Goal: Use online tool/utility: Use online tool/utility

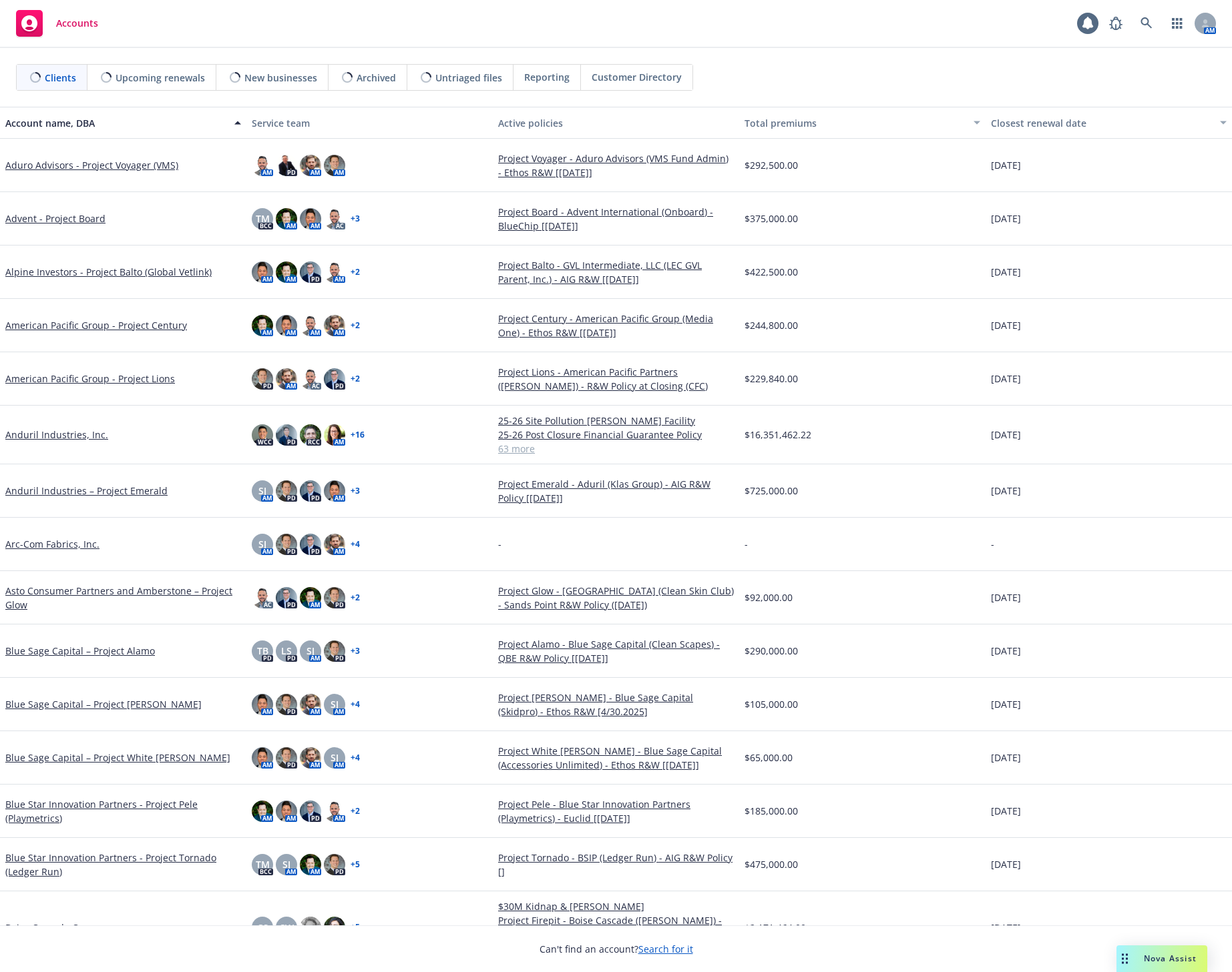
click at [1149, 957] on span "Nova Assist" at bounding box center [1170, 958] width 53 height 11
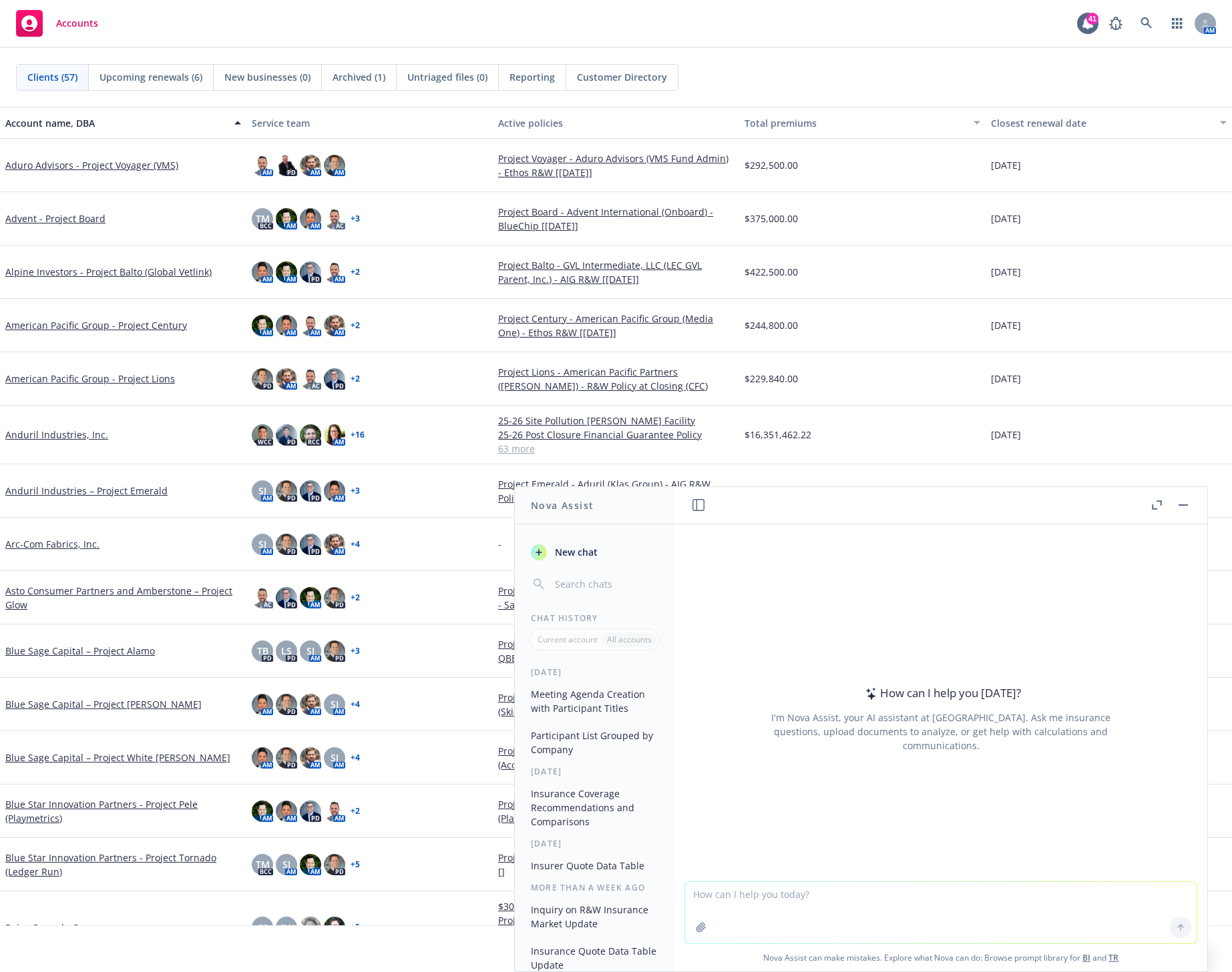
click at [1157, 507] on icon "button" at bounding box center [1156, 506] width 10 height 10
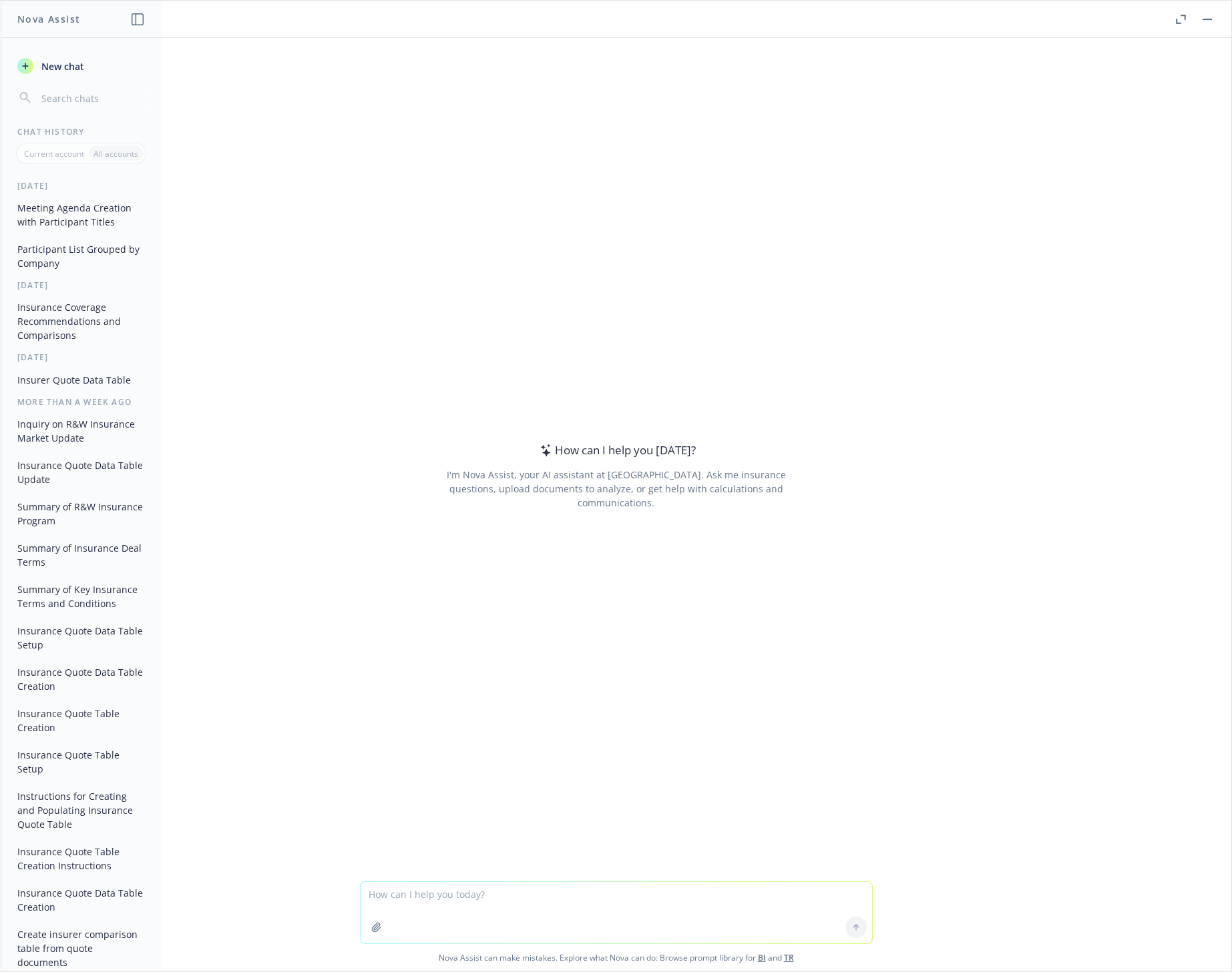
click at [378, 896] on textarea at bounding box center [616, 913] width 511 height 61
paste textarea "[PERSON_NAME] <[EMAIL_ADDRESS][DOMAIN_NAME]>; [PERSON_NAME][EMAIL_ADDRESS][PERS…"
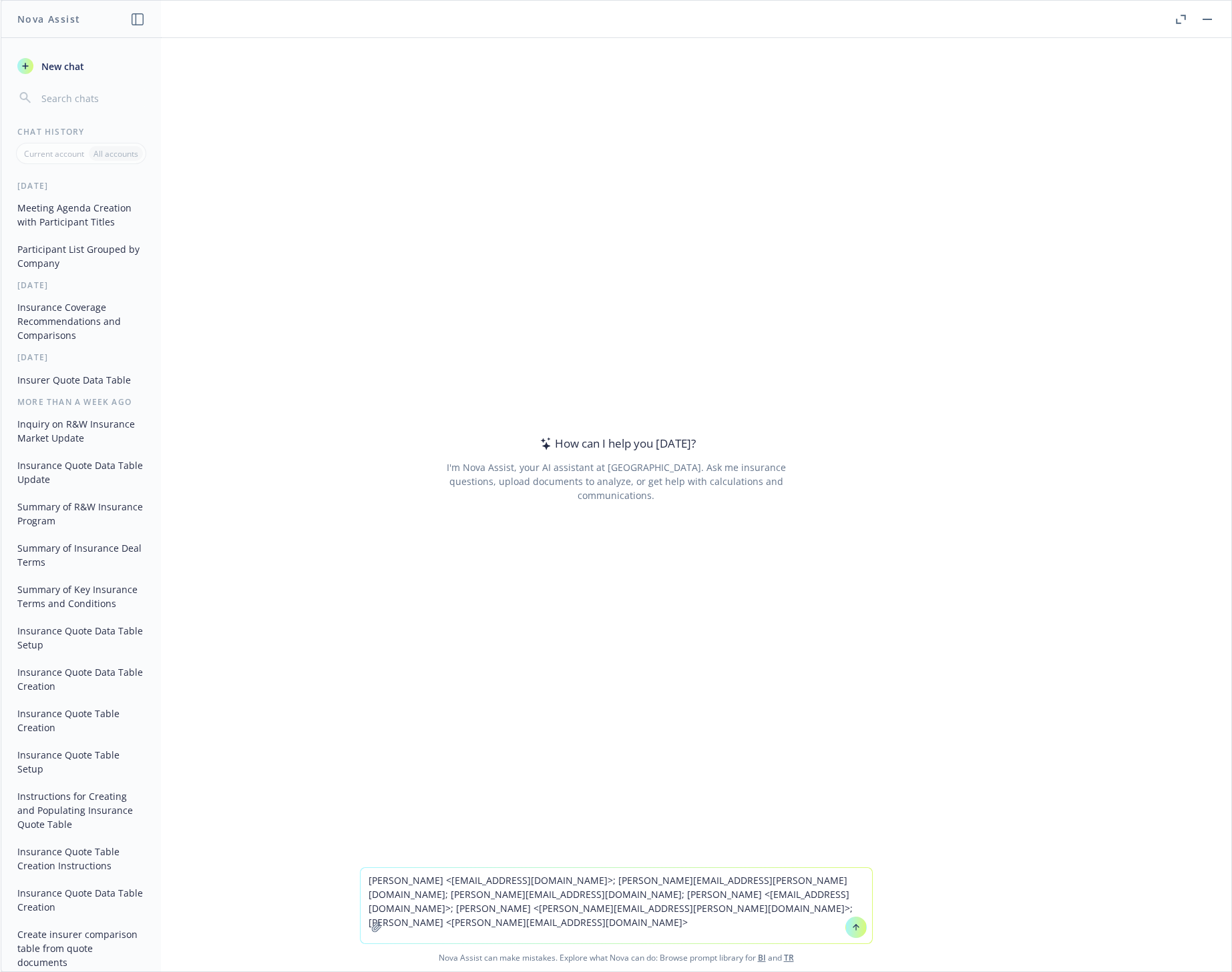
click at [545, 910] on textarea "[PERSON_NAME] <[EMAIL_ADDRESS][DOMAIN_NAME]>; [PERSON_NAME][EMAIL_ADDRESS][PERS…" at bounding box center [616, 906] width 511 height 76
paste textarea "[PERSON_NAME] <[EMAIL_ADDRESS][DOMAIN_NAME]>; [PERSON_NAME] <[EMAIL_ADDRESS][DO…"
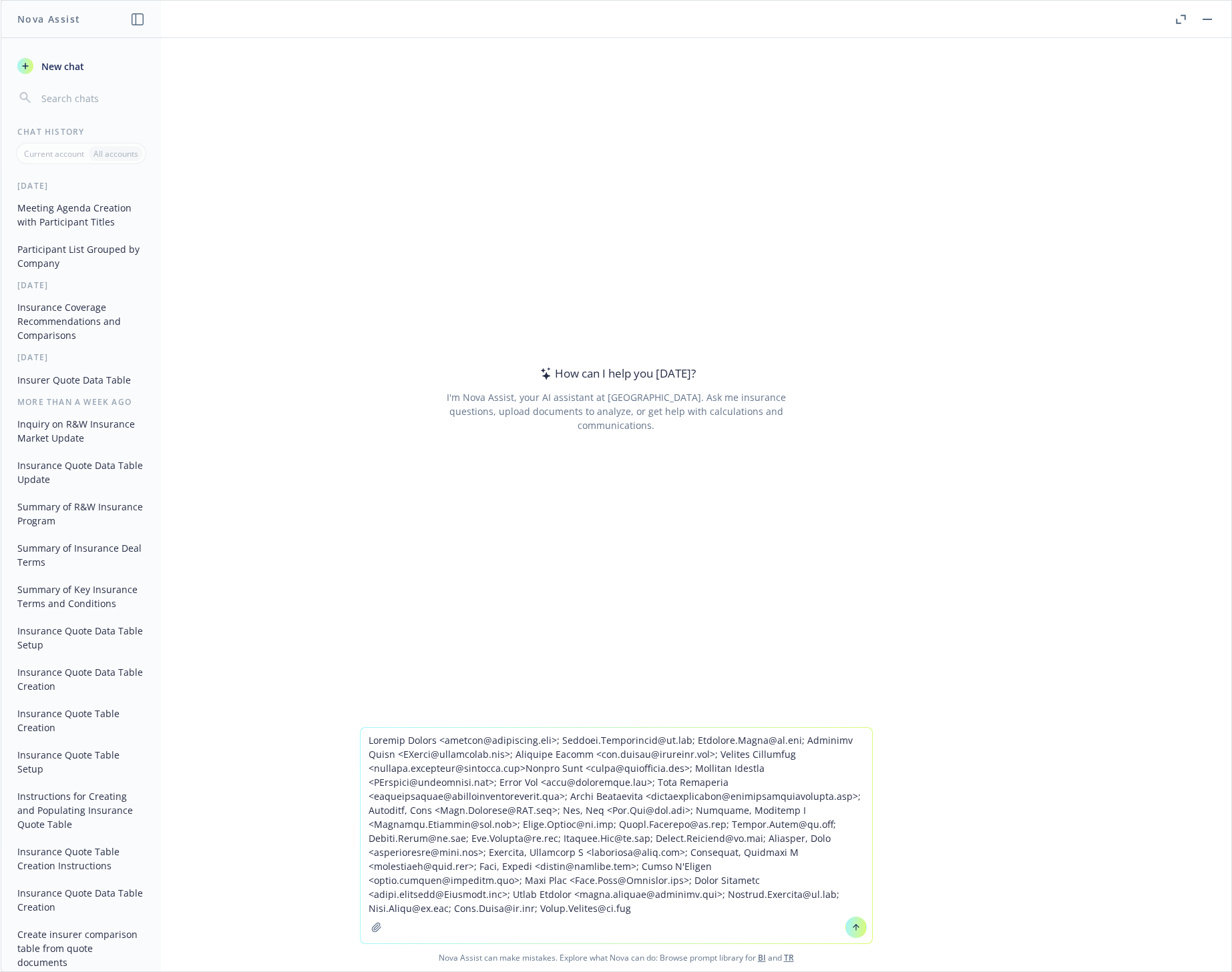
click at [362, 744] on textarea at bounding box center [616, 836] width 511 height 215
type textarea "List these individuals out grouped by organization" [PERSON_NAME] <[EMAIL_ADDRE…"
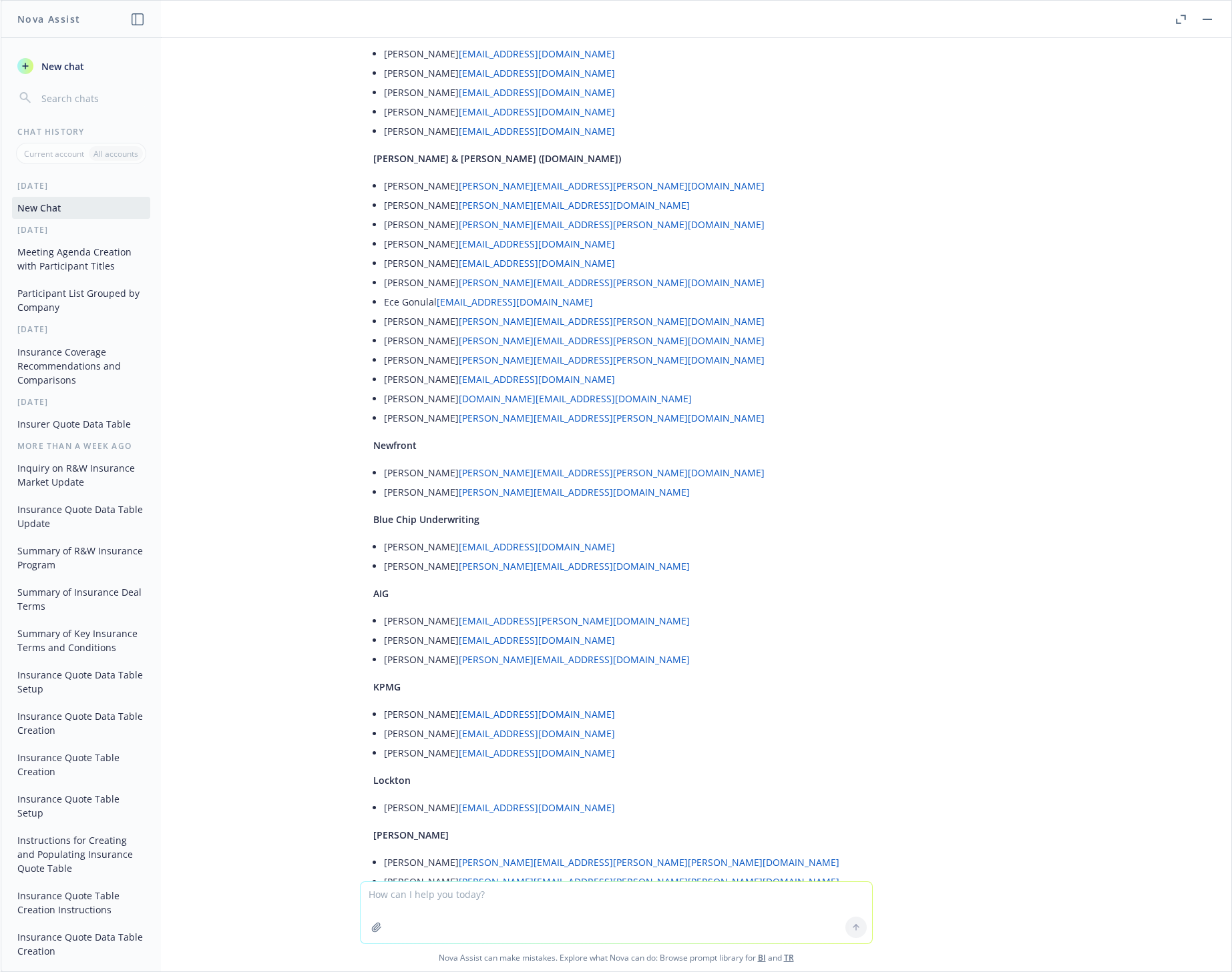
scroll to position [453, 0]
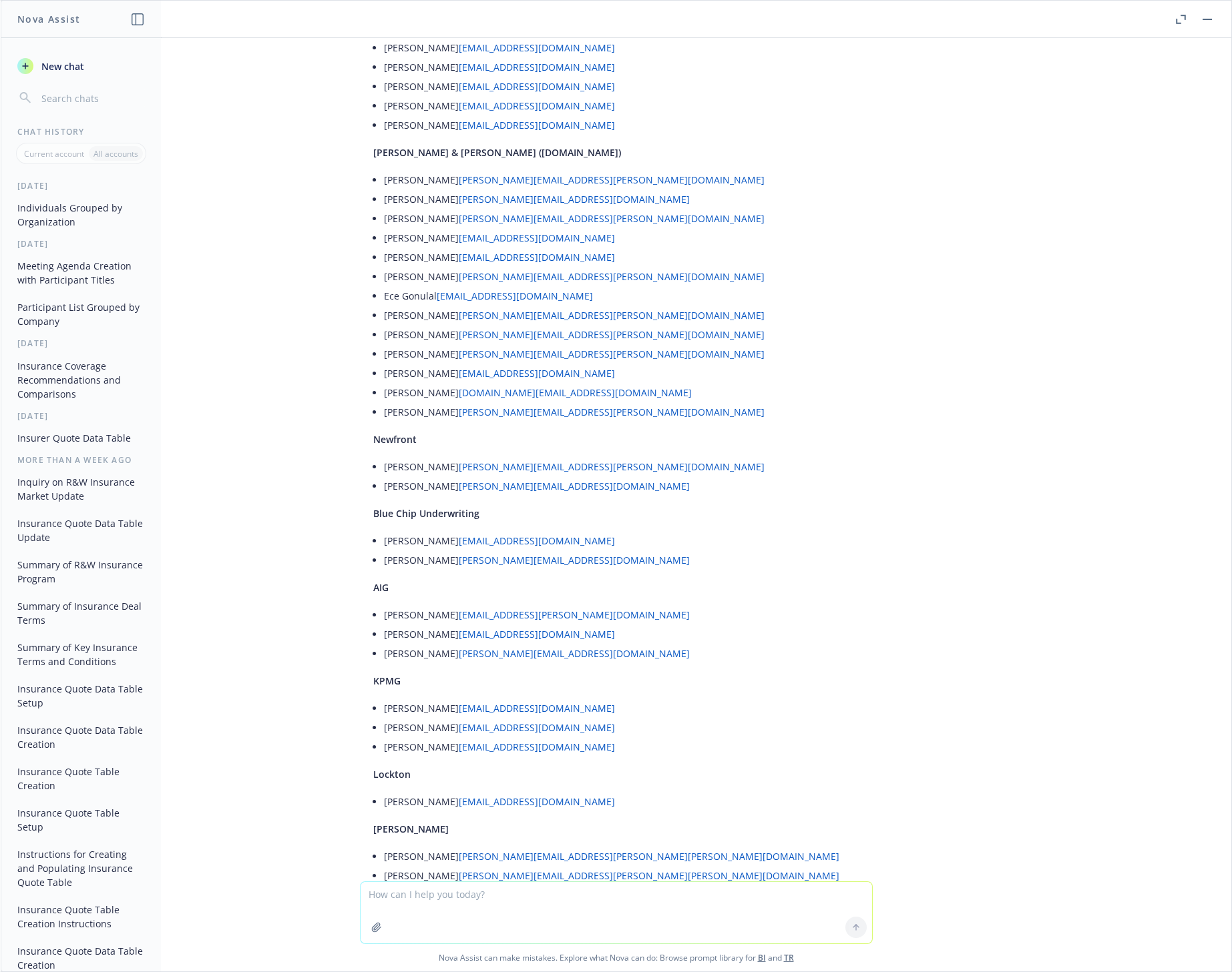
click at [594, 905] on li "[PERSON_NAME] [PERSON_NAME][EMAIL_ADDRESS][PERSON_NAME][PERSON_NAME][DOMAIN_NAM…" at bounding box center [618, 915] width 469 height 19
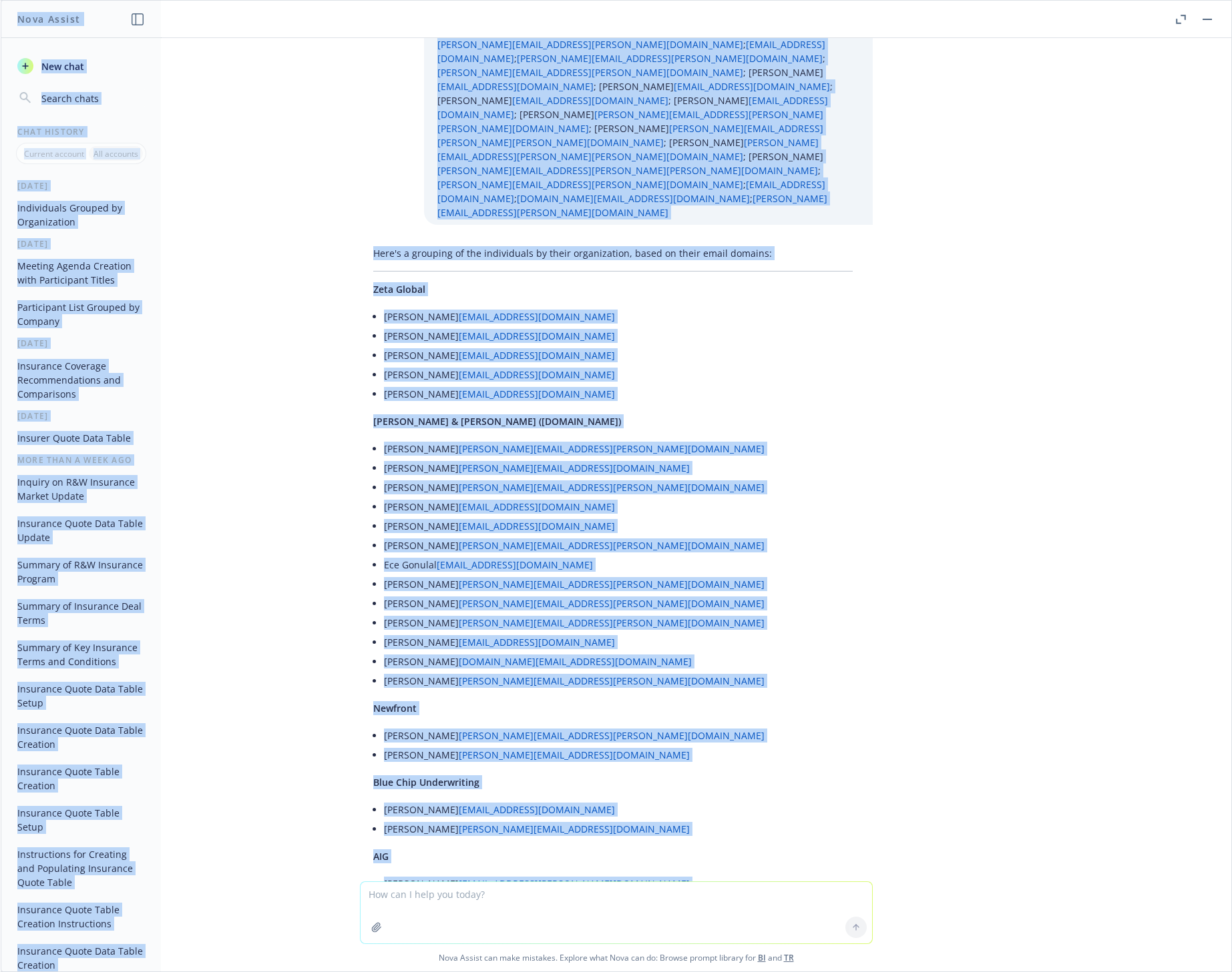
scroll to position [0, 0]
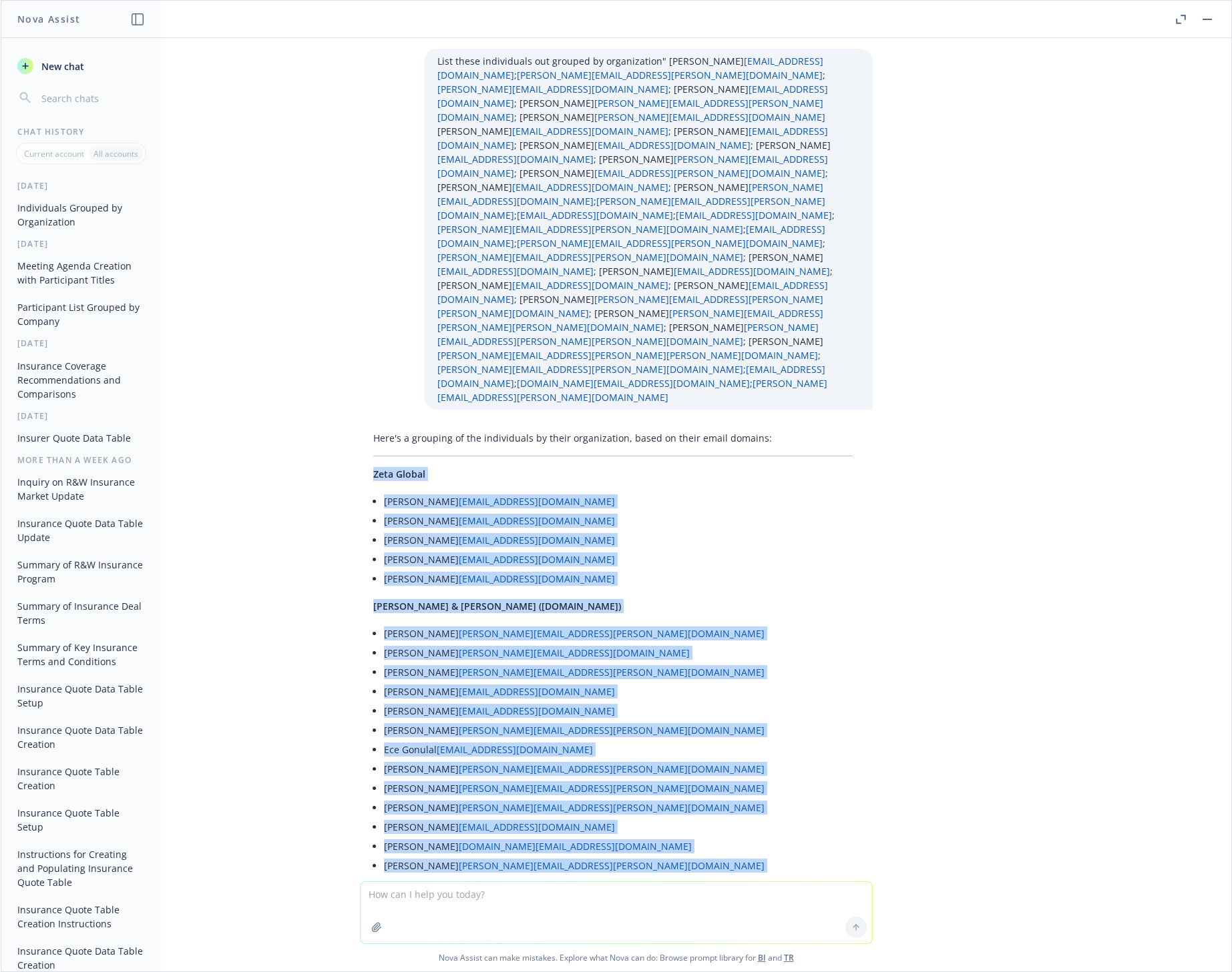
drag, startPoint x: 577, startPoint y: 777, endPoint x: 353, endPoint y: 332, distance: 498.2
click at [359, 426] on div "Here's a grouping of the individuals by their organization, based on their emai…" at bounding box center [612, 923] width 506 height 994
copy div "Zeta Global [PERSON_NAME] [EMAIL_ADDRESS][DOMAIN_NAME] [PERSON_NAME] [EMAIL_ADD…"
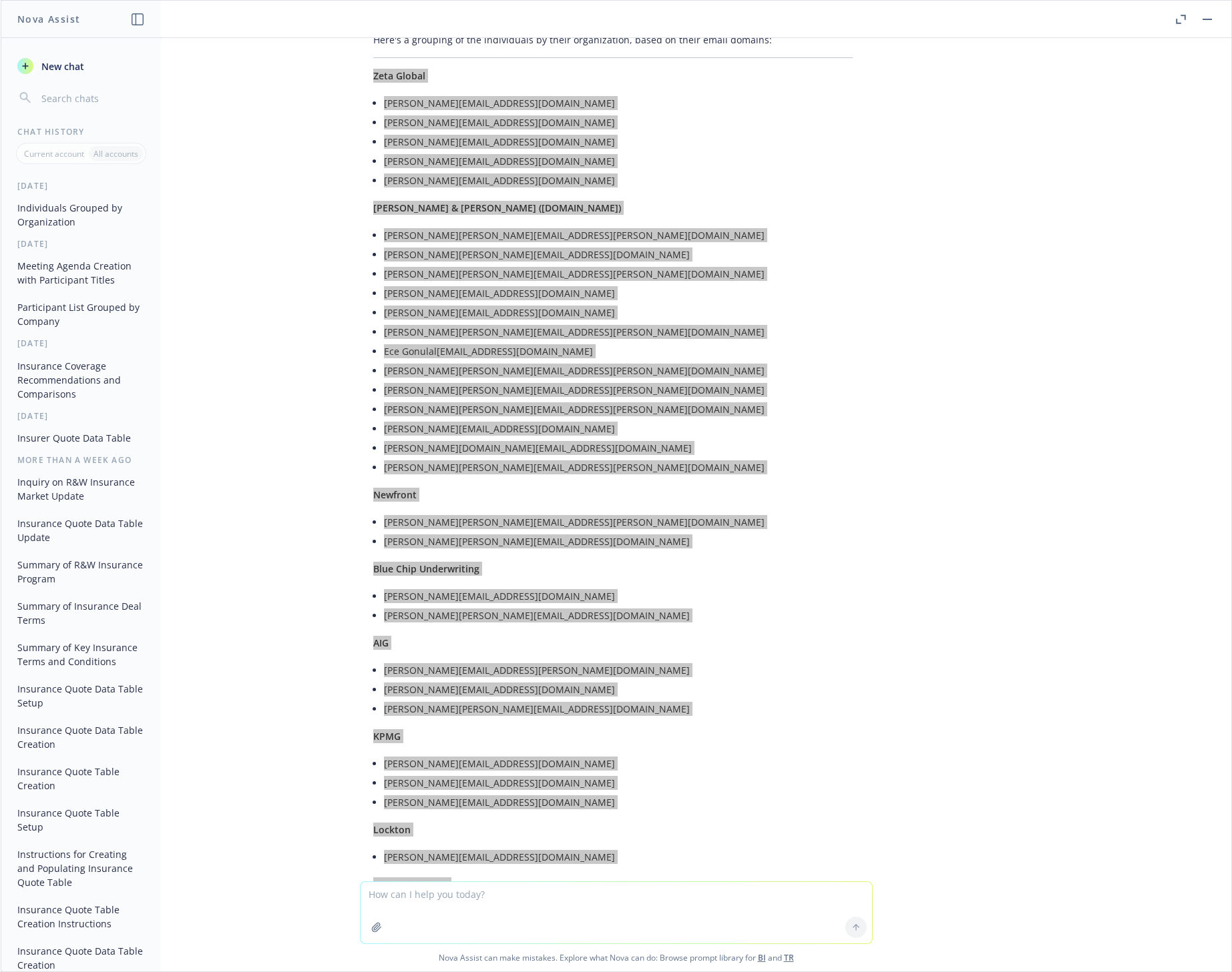
scroll to position [371, 0]
